Goal: Find specific page/section: Find specific page/section

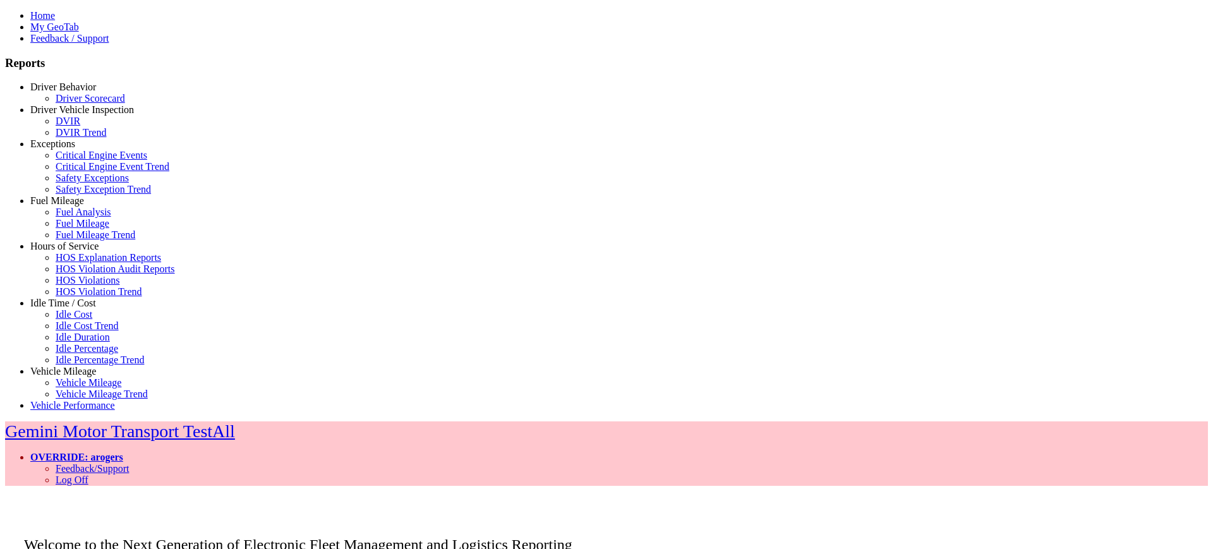
click at [62, 308] on link "Idle Time / Cost" at bounding box center [63, 302] width 66 height 11
click at [70, 354] on link "Idle Percentage" at bounding box center [87, 348] width 63 height 11
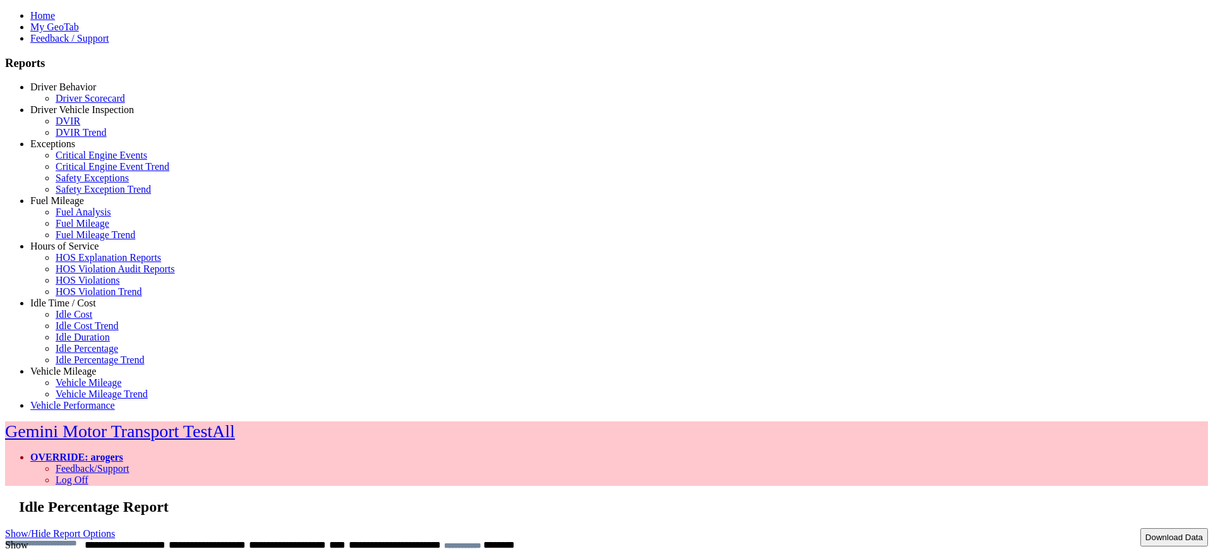
click at [115, 525] on link "Show/Hide Report Options" at bounding box center [60, 533] width 110 height 17
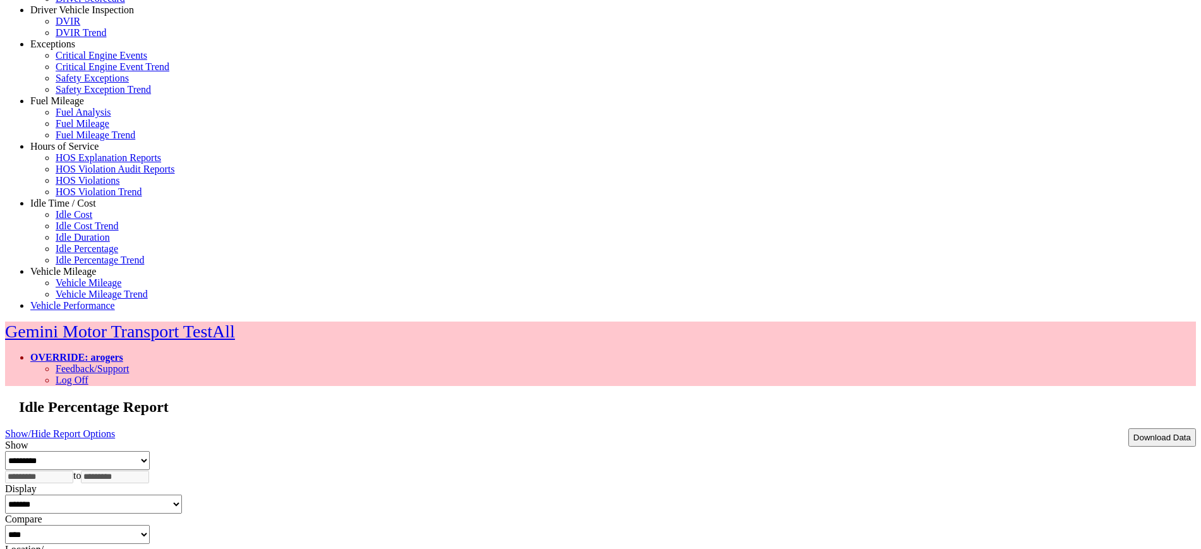
scroll to position [125, 0]
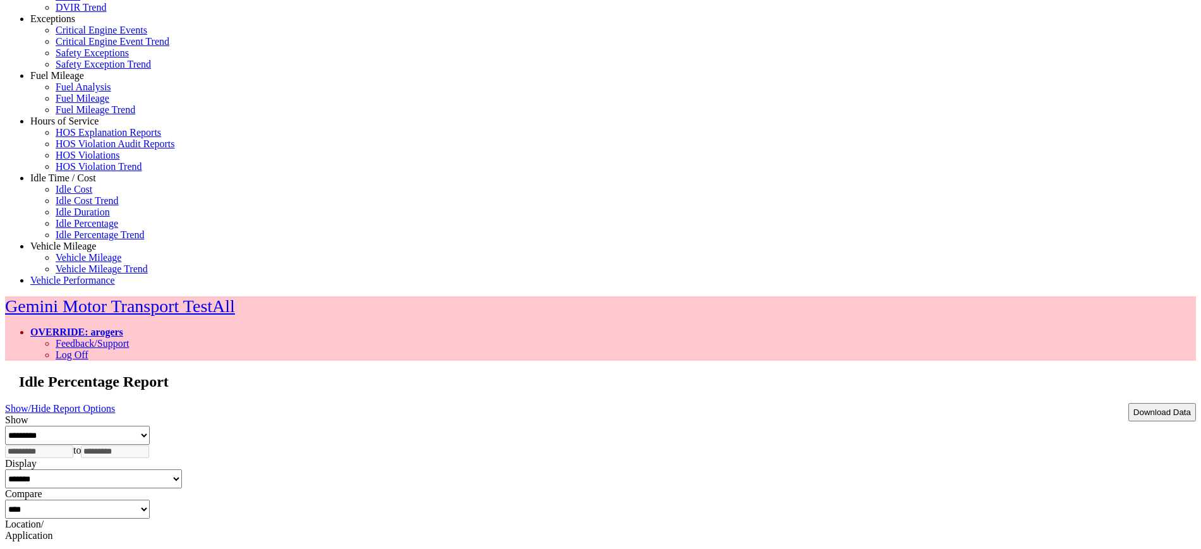
type input "**********"
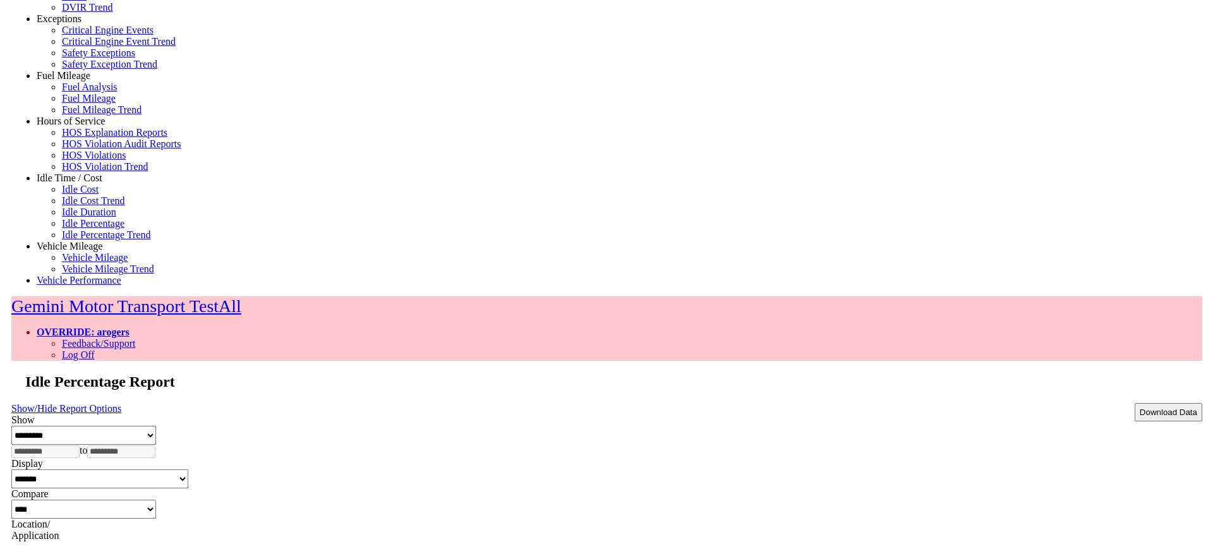
scroll to position [0, 0]
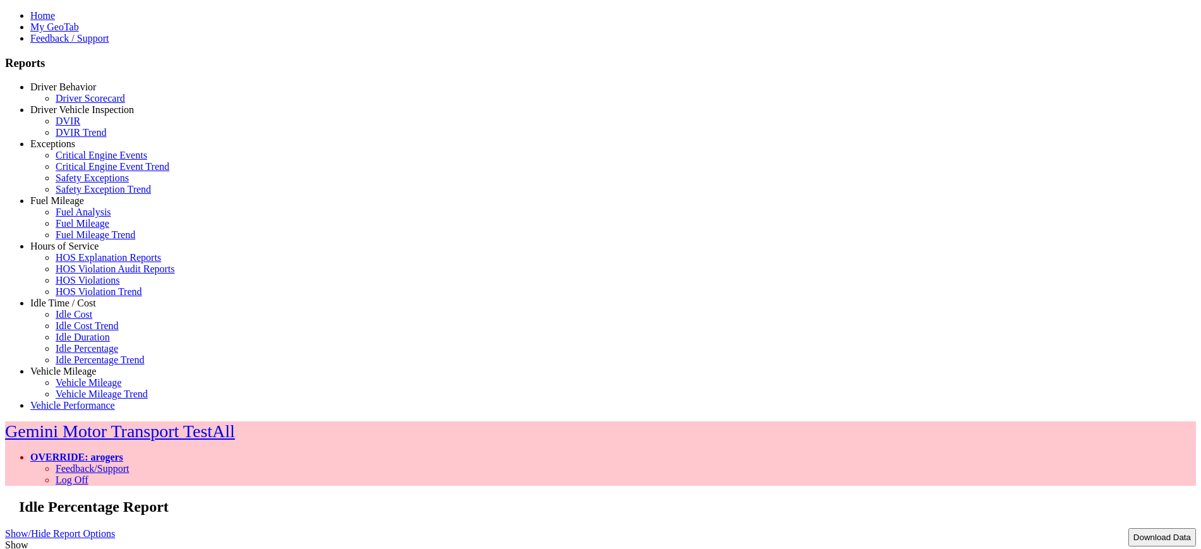
click at [115, 525] on link "Show/Hide Report Options" at bounding box center [60, 533] width 110 height 17
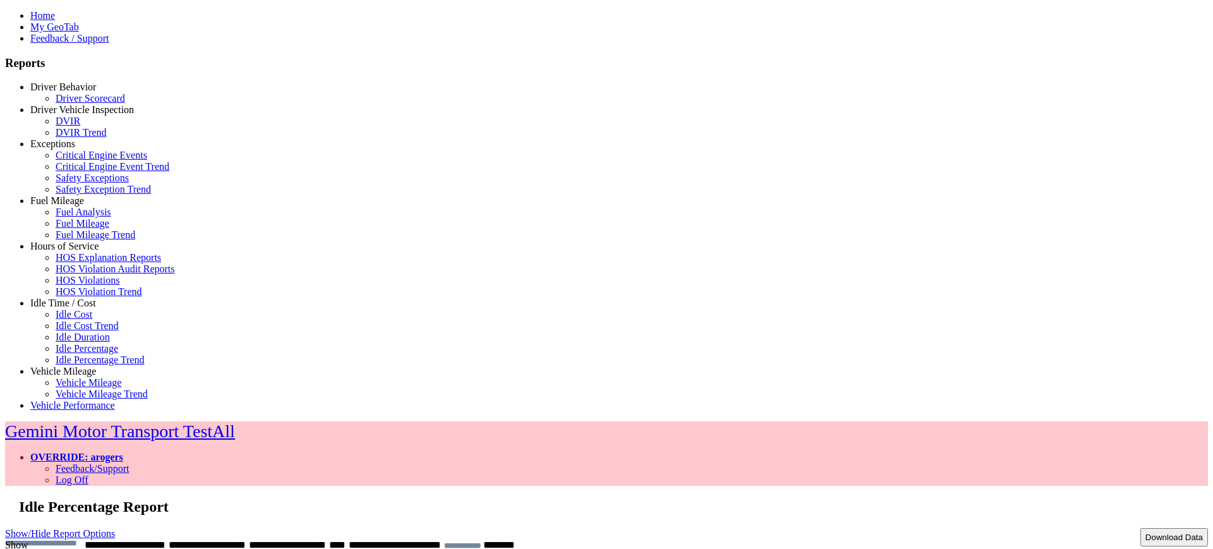
click at [115, 525] on link "Show/Hide Report Options" at bounding box center [60, 533] width 110 height 17
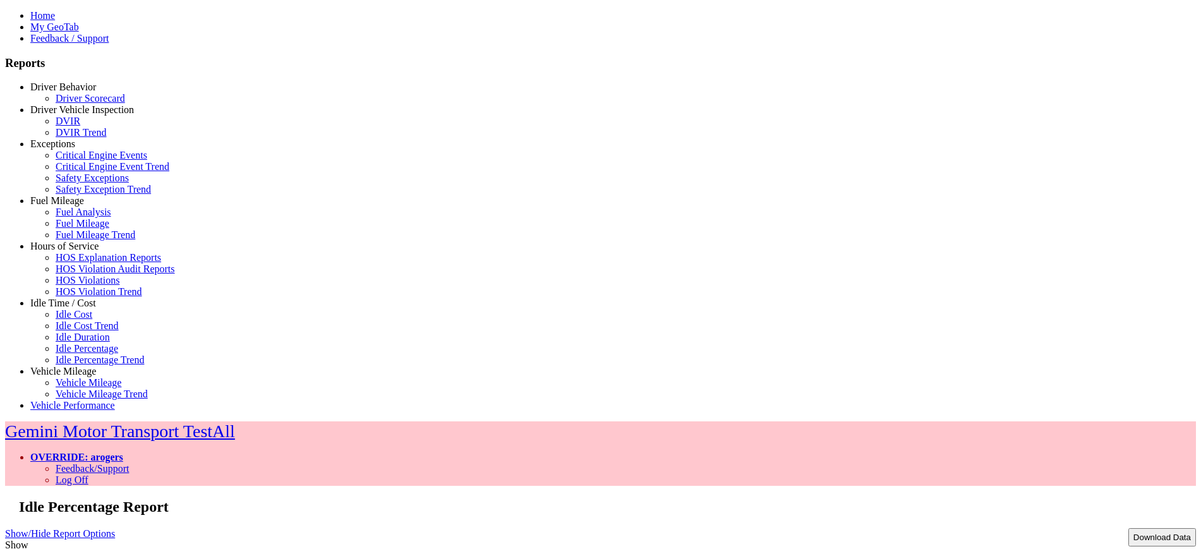
click at [115, 525] on link "Show/Hide Report Options" at bounding box center [60, 533] width 110 height 17
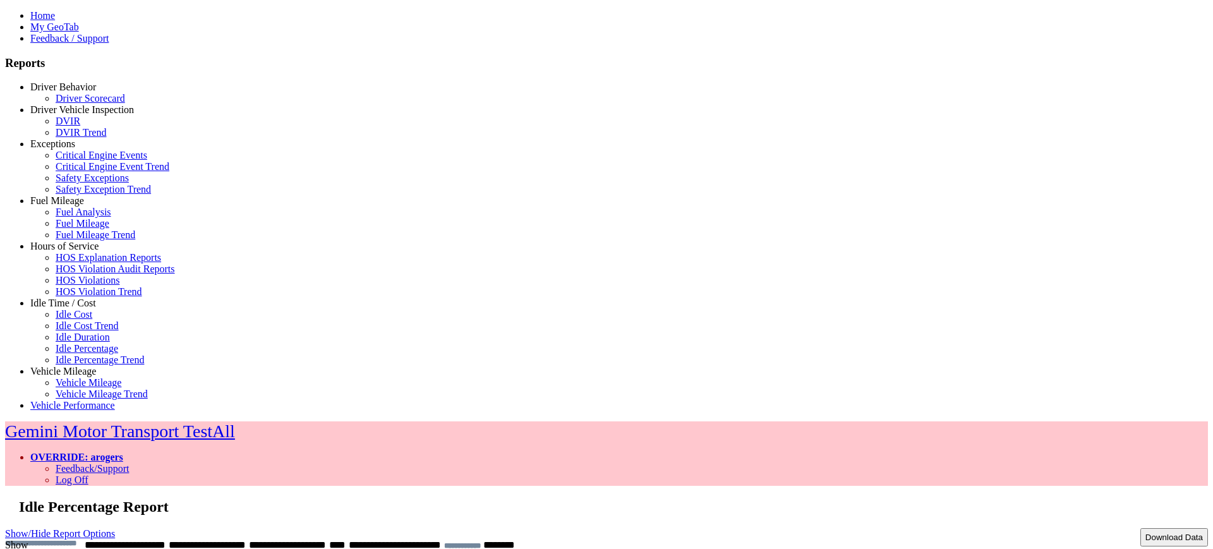
click at [123, 452] on link "OVERRIDE: arogers" at bounding box center [76, 457] width 93 height 11
click at [88, 474] on link "Log Off" at bounding box center [72, 479] width 33 height 11
